Goal: Check status: Check status

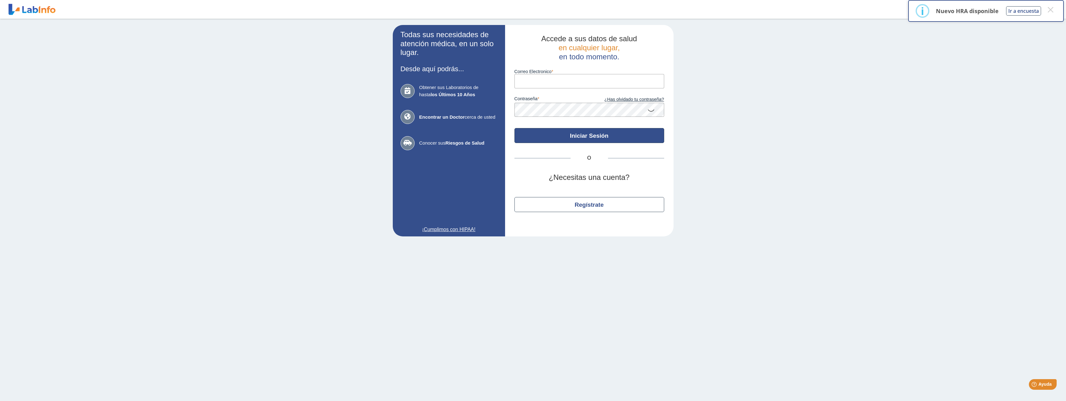
type input "[EMAIL_ADDRESS][DOMAIN_NAME]"
click at [591, 137] on button "Iniciar Sesión" at bounding box center [590, 135] width 150 height 15
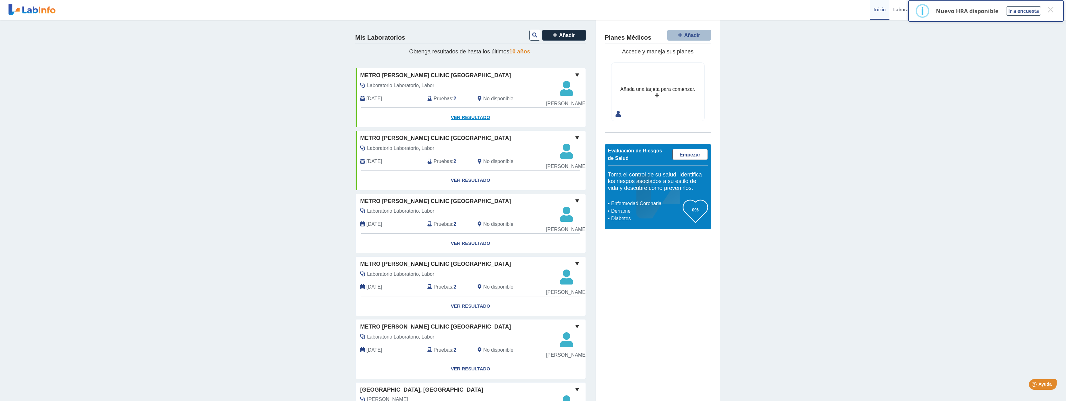
click at [474, 127] on link "Ver Resultado" at bounding box center [471, 118] width 230 height 20
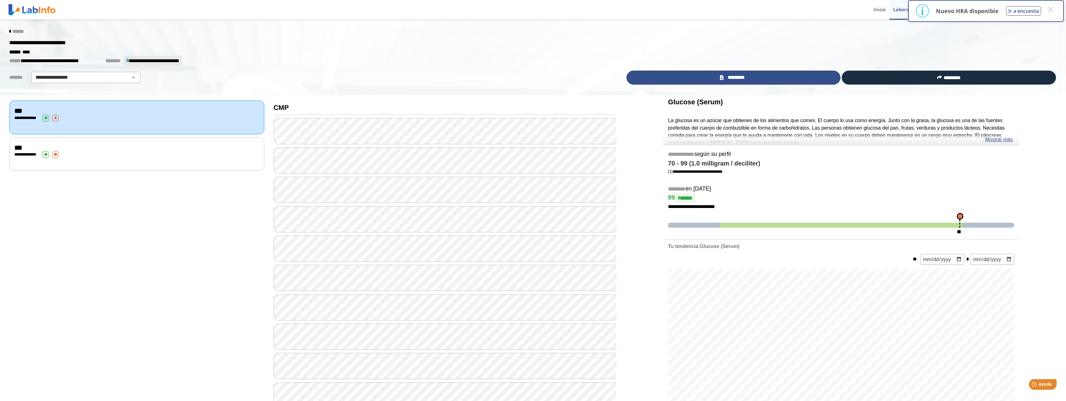
click at [727, 76] on span "*********" at bounding box center [737, 77] width 22 height 7
